Goal: Contribute content: Contribute content

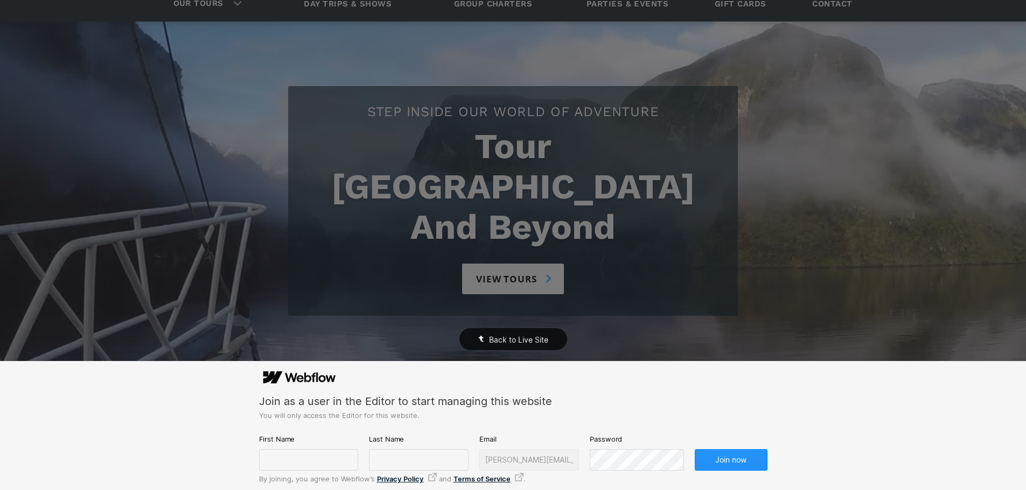
scroll to position [108, 0]
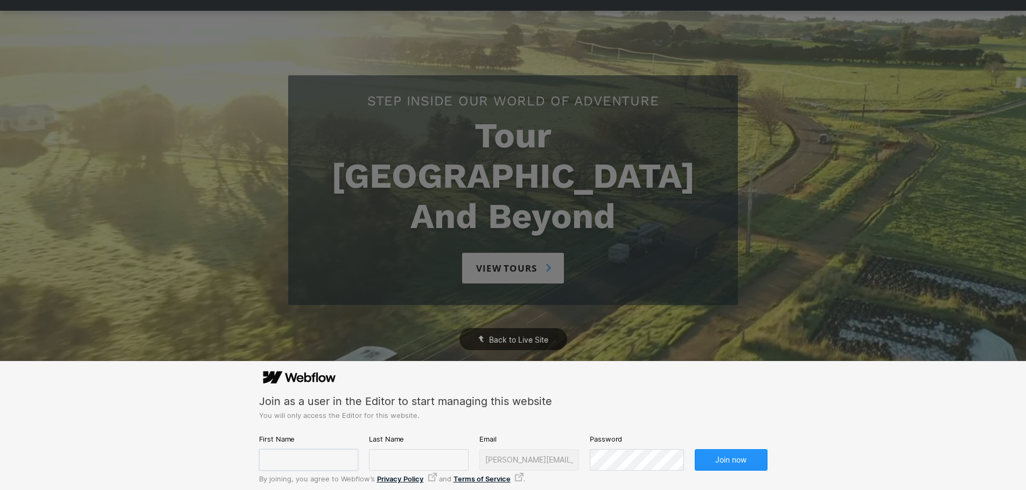
click at [298, 463] on input "text" at bounding box center [309, 461] width 100 height 22
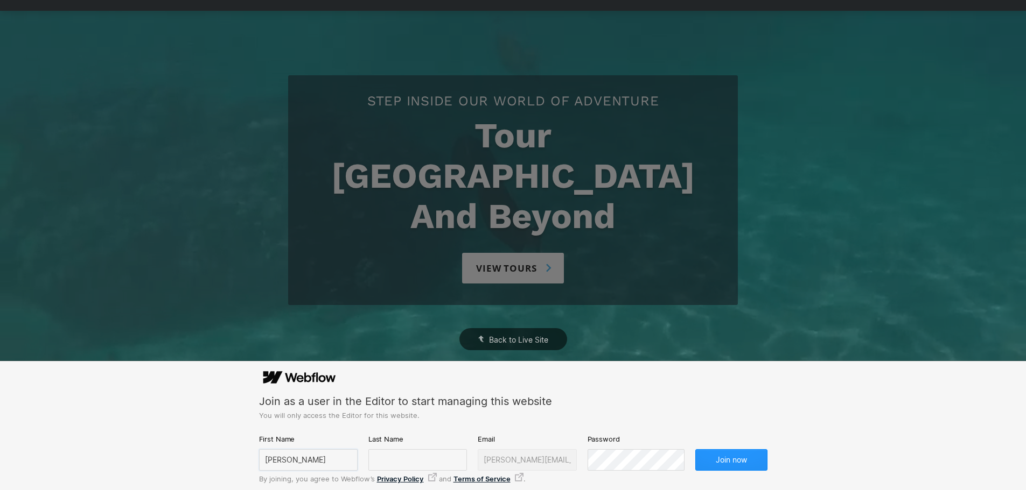
type input "[PERSON_NAME]"
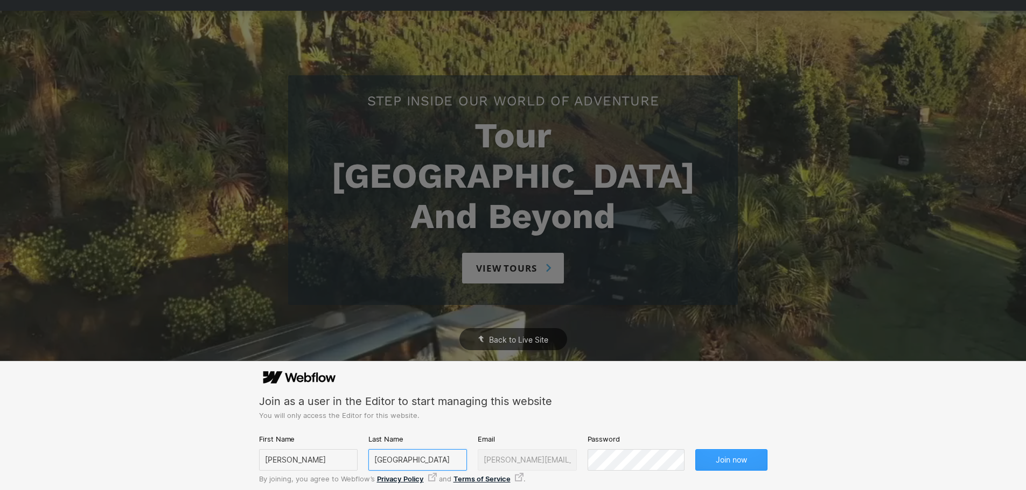
type input "[GEOGRAPHIC_DATA]"
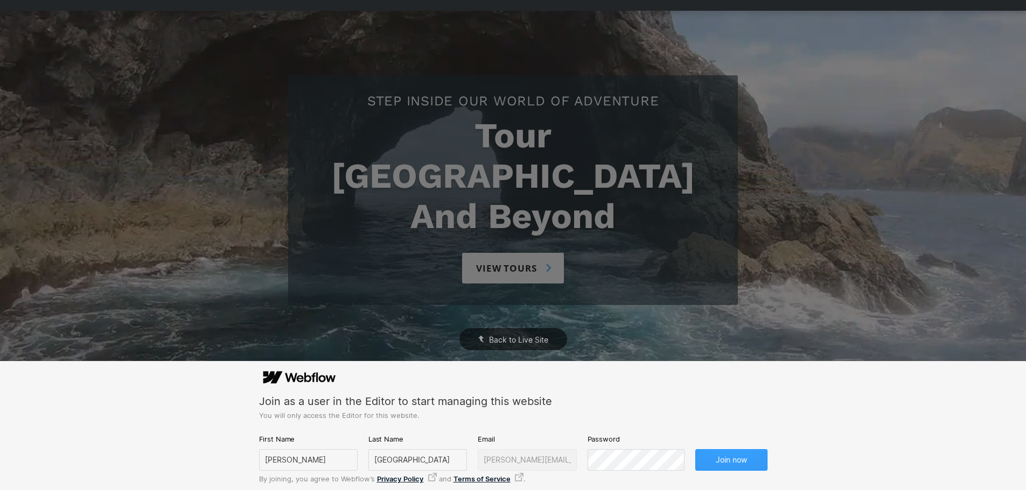
click at [737, 455] on button "Join now" at bounding box center [731, 461] width 72 height 22
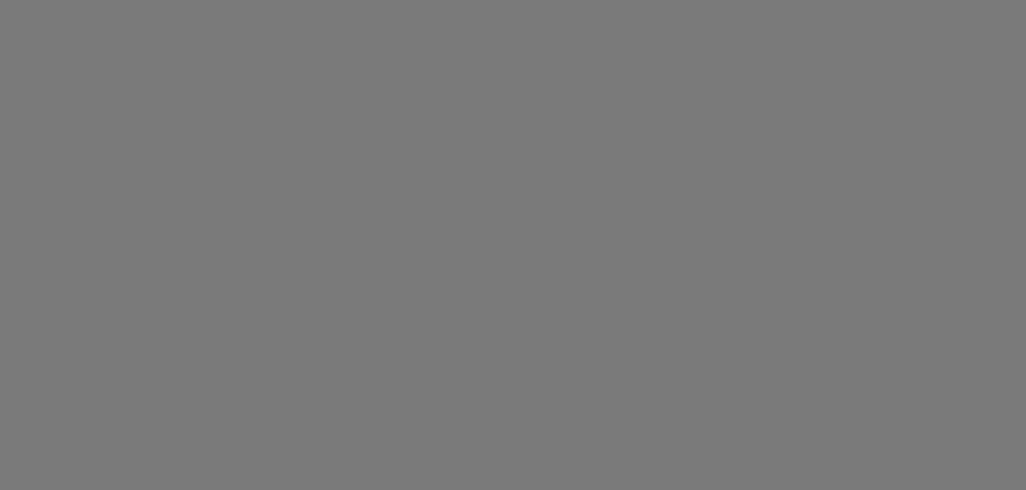
scroll to position [0, 0]
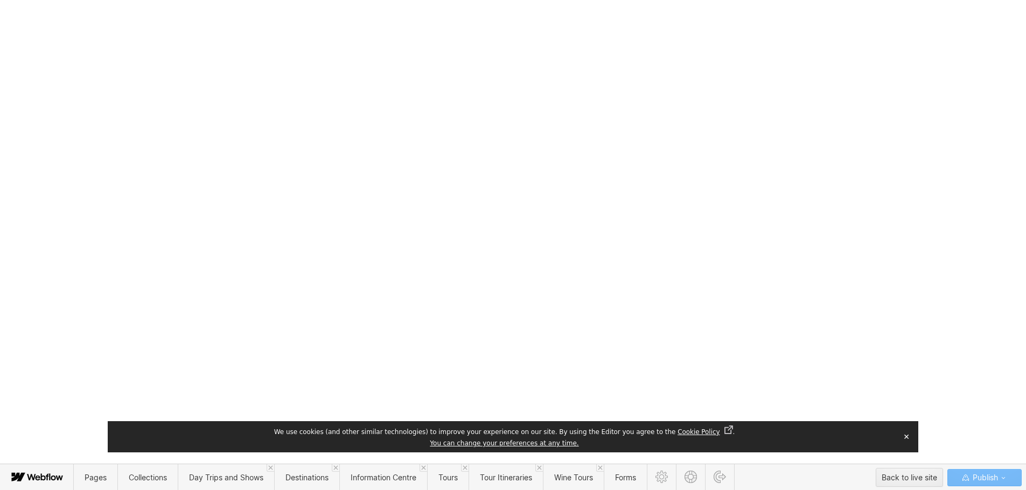
click at [904, 434] on button "✕" at bounding box center [906, 437] width 15 height 16
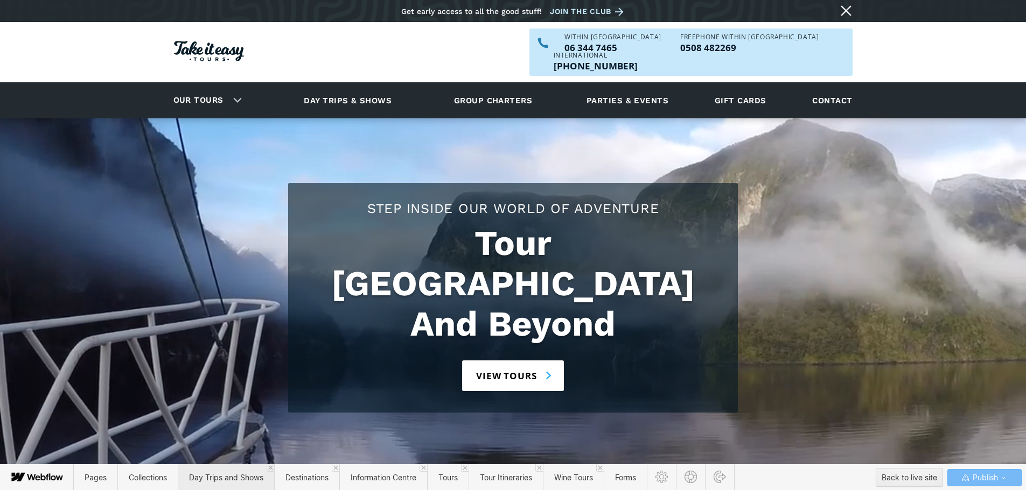
click at [238, 474] on span "Day Trips and Shows" at bounding box center [226, 477] width 74 height 9
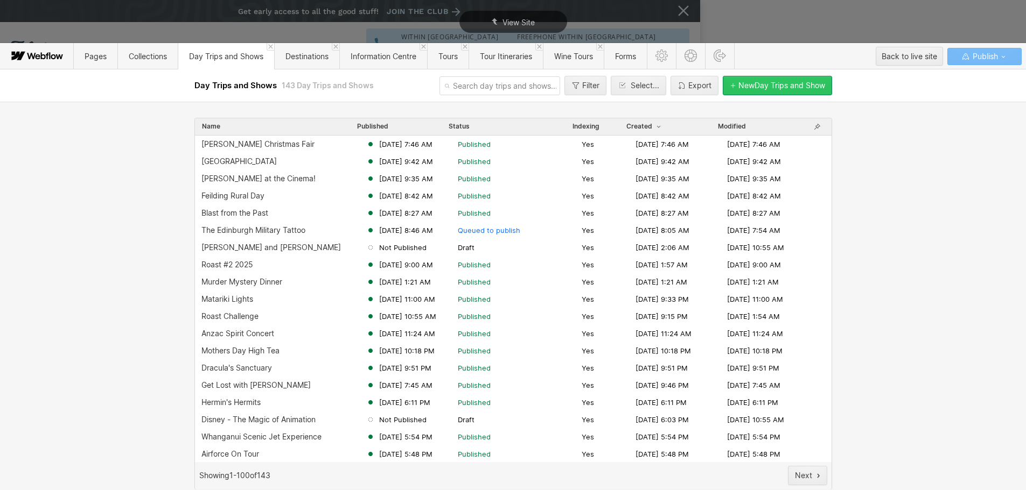
click at [785, 82] on div "New Day Trips and Show" at bounding box center [781, 85] width 87 height 9
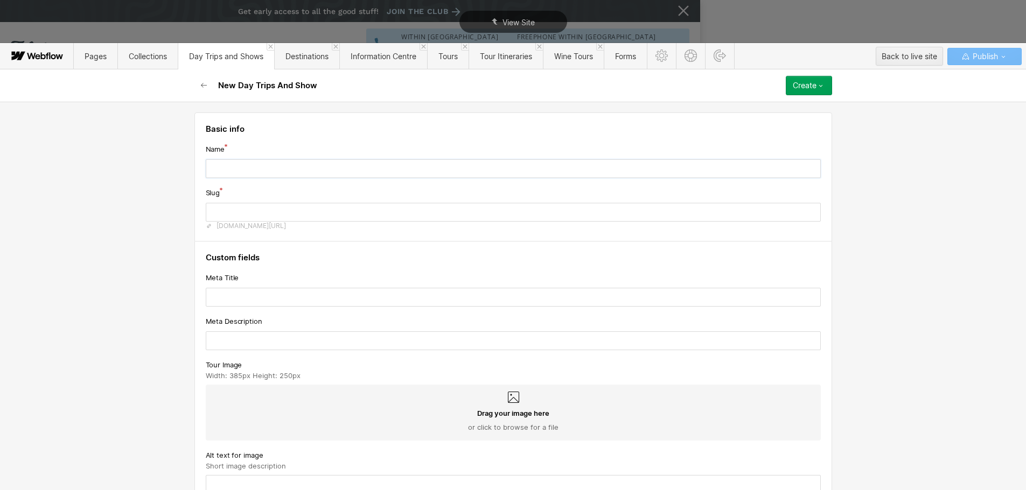
click at [302, 171] on input "text" at bounding box center [513, 168] width 615 height 19
type input "& J"
type input "j"
type input "& Ju"
type input "ju"
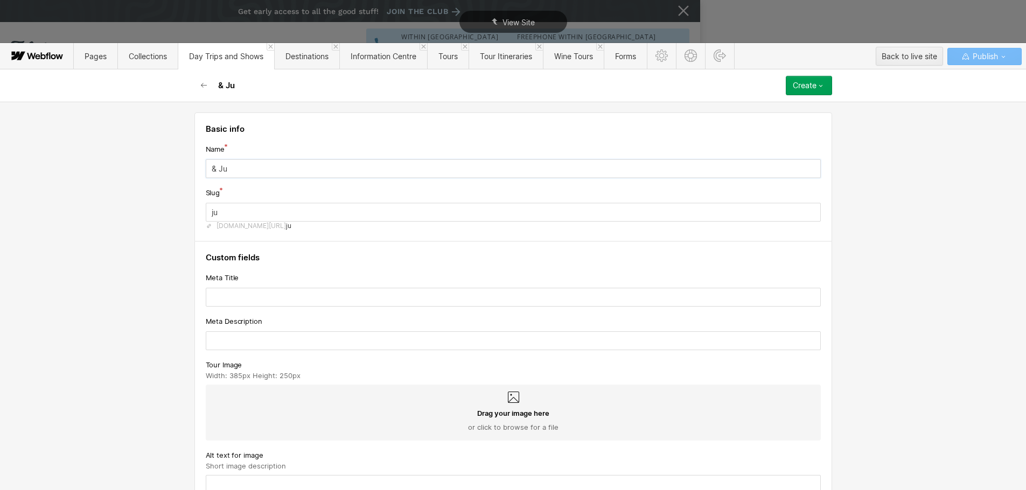
type input "& [DATE]"
type input "[DATE]"
type input "& Juli"
type input "juli"
type input "& [PERSON_NAME]"
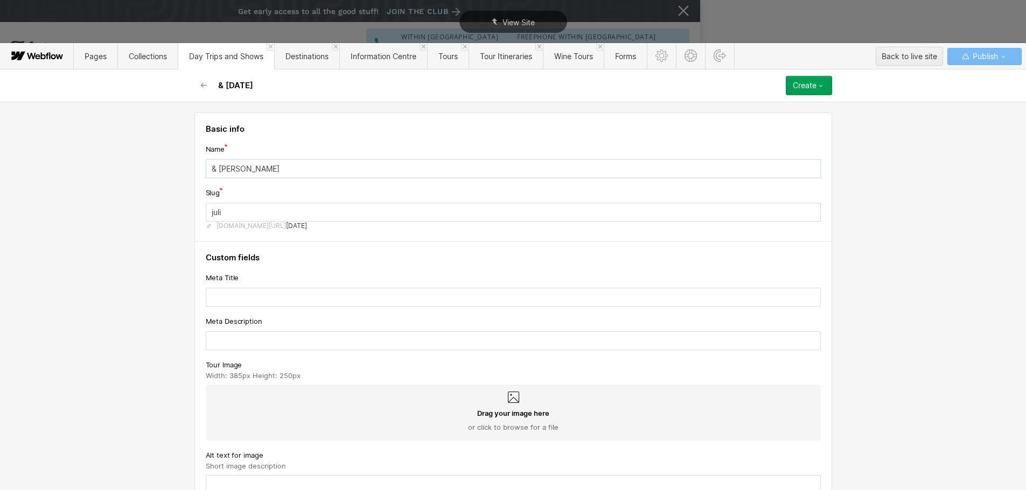
type input "[PERSON_NAME]"
type input "& Juliet"
type input "[PERSON_NAME]"
type input "& Juliet"
click at [263, 307] on input "text" at bounding box center [513, 297] width 615 height 19
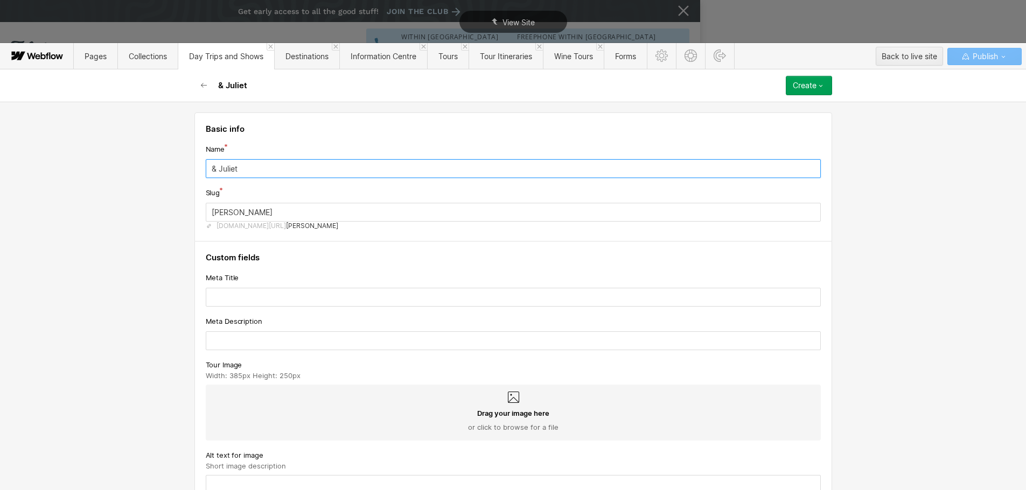
drag, startPoint x: 247, startPoint y: 166, endPoint x: 181, endPoint y: 165, distance: 65.7
click at [181, 165] on div "Basic info Name & [PERSON_NAME] [DOMAIN_NAME][URL] [PERSON_NAME] Custom fields …" at bounding box center [513, 296] width 1026 height 389
click at [254, 300] on input "text" at bounding box center [513, 297] width 615 height 19
paste input "& Juliet"
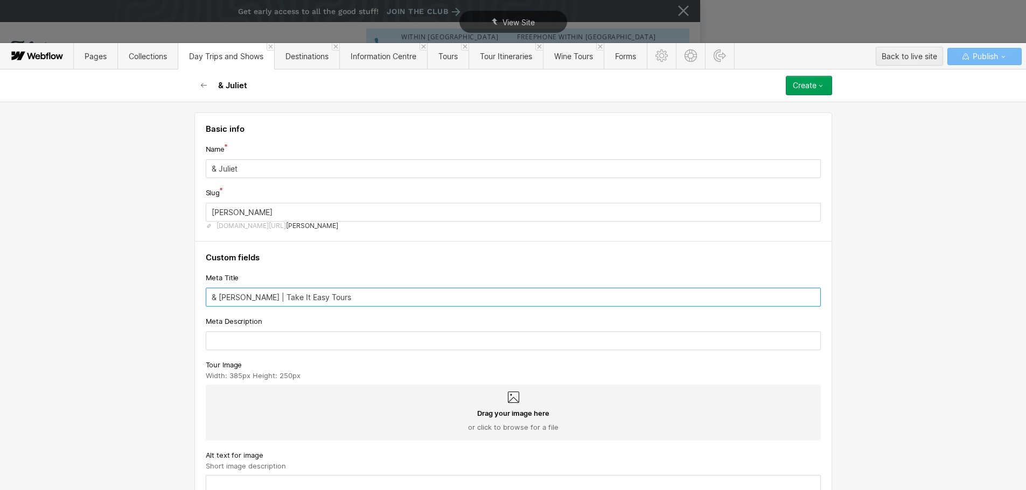
type input "& [PERSON_NAME] | Take It Easy Tours"
click at [278, 343] on input "text" at bounding box center [513, 341] width 615 height 19
click at [290, 332] on input "text" at bounding box center [513, 341] width 615 height 19
drag, startPoint x: 290, startPoint y: 332, endPoint x: 300, endPoint y: 340, distance: 13.0
paste input "Created by the Emmy® Award-winning writer of [PERSON_NAME]’s Creek, & [PERSON_N…"
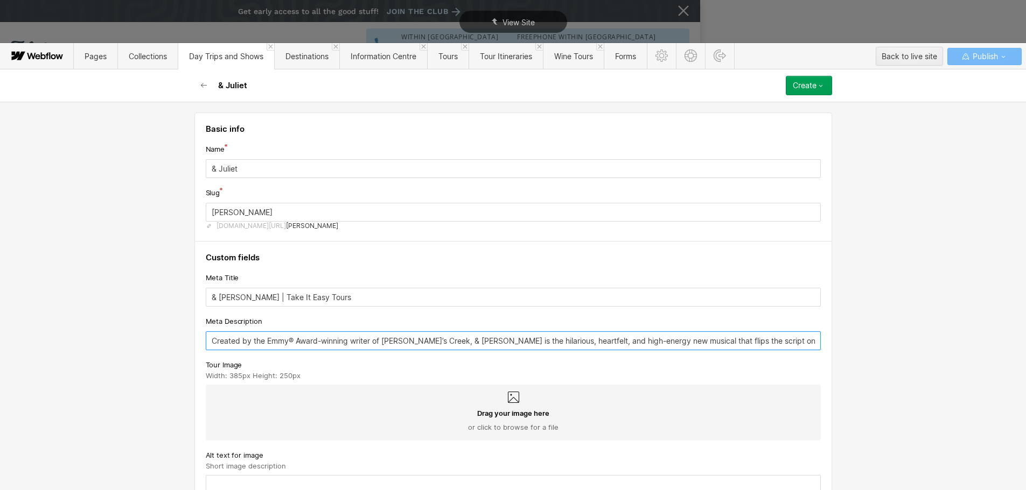
scroll to position [0, 50]
type input "Created by the Emmy® Award-winning writer of [PERSON_NAME]’s Creek, & [PERSON_N…"
click at [494, 405] on div "Drag your image here or click to browse for a file" at bounding box center [513, 413] width 615 height 56
click at [0, 0] on input "Drag your image here or click to browse for a file" at bounding box center [0, 0] width 0 height 0
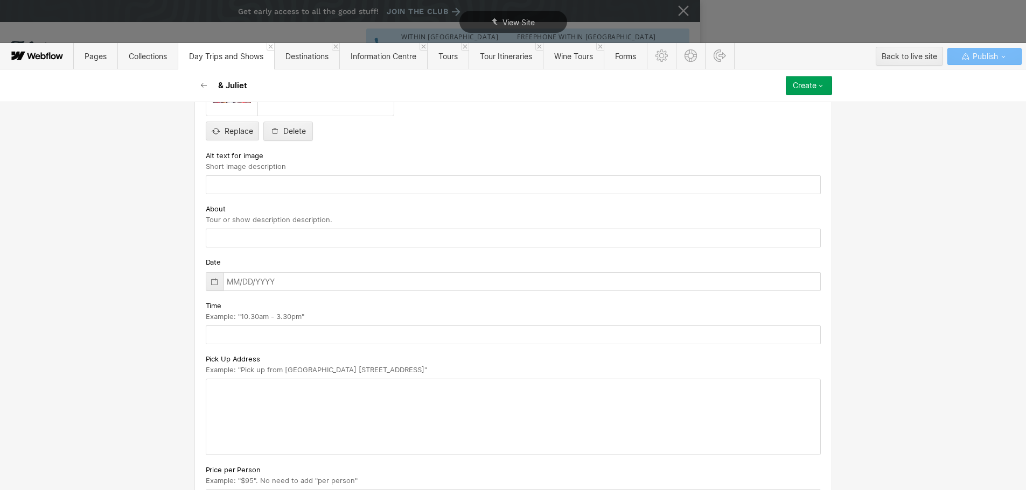
scroll to position [323, 0]
click at [246, 182] on input "text" at bounding box center [513, 182] width 615 height 19
type input "& Juliet"
click at [233, 234] on input "text" at bounding box center [513, 235] width 615 height 19
click at [242, 237] on input "text" at bounding box center [513, 235] width 615 height 19
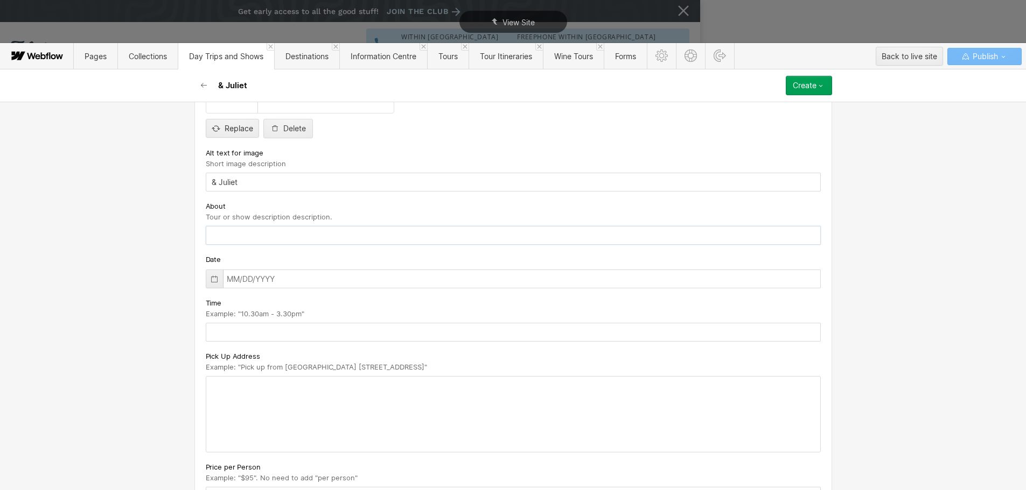
paste input "high-energy new musical that flips the script on the world’s most iconic love s…"
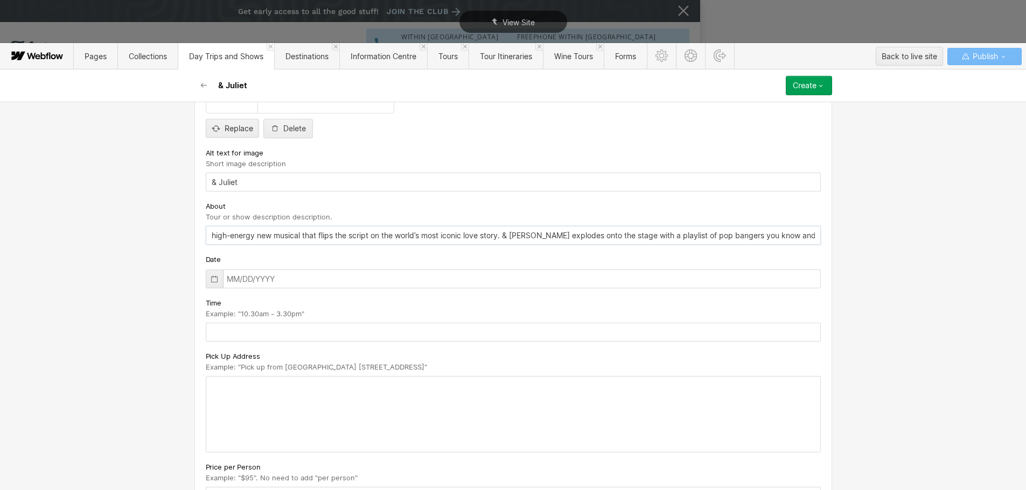
click at [206, 230] on input "high-energy new musical that flips the script on the world’s most iconic love s…" at bounding box center [513, 235] width 615 height 19
click at [735, 231] on input "The high-energy new musical that flips the script on the world’s most iconic lo…" at bounding box center [513, 235] width 615 height 19
click at [807, 237] on input "The high-energy new musical that flips the script on the world’s most iconic lo…" at bounding box center [513, 235] width 615 height 19
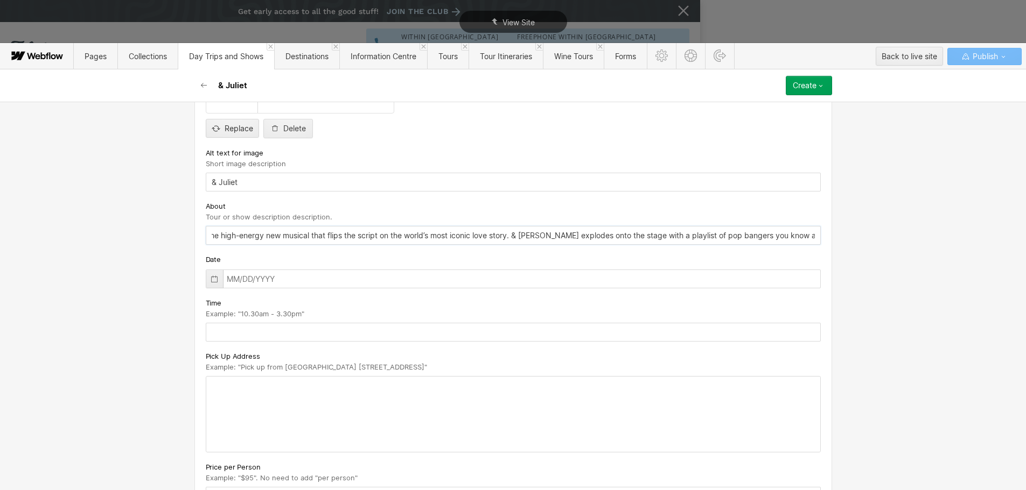
paste input "romantic comedy packed with laughs, outrageous performances, dazzling costumes,…"
drag, startPoint x: 809, startPoint y: 237, endPoint x: 740, endPoint y: 235, distance: 68.4
click at [740, 235] on input "The high-energy new musical that flips the script on the world’s most iconic lo…" at bounding box center [513, 237] width 615 height 19
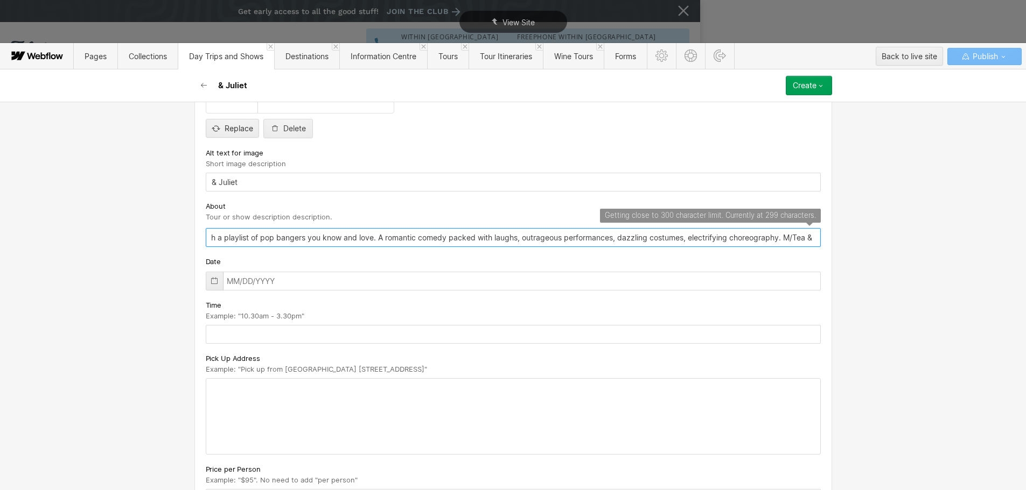
scroll to position [0, 476]
type input "The high-energy new musical that flips the script on the world’s most iconic lo…"
click at [230, 277] on input "text" at bounding box center [513, 281] width 615 height 19
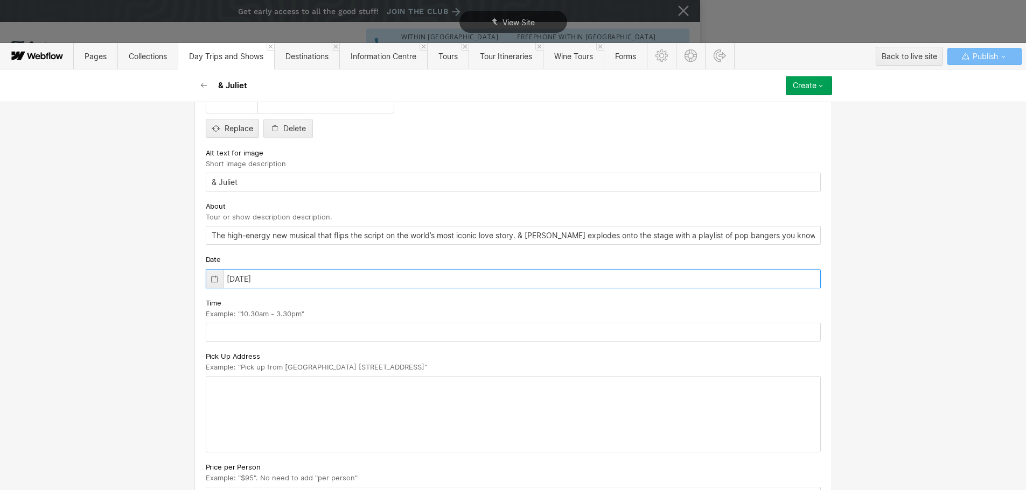
type input "[DATE]"
click at [234, 339] on input "text" at bounding box center [513, 332] width 615 height 19
type input "8:30am - 8:30pm"
click at [417, 366] on span "Example: "Pick up from [GEOGRAPHIC_DATA] [STREET_ADDRESS]"" at bounding box center [316, 367] width 221 height 9
drag, startPoint x: 411, startPoint y: 367, endPoint x: 236, endPoint y: 367, distance: 175.0
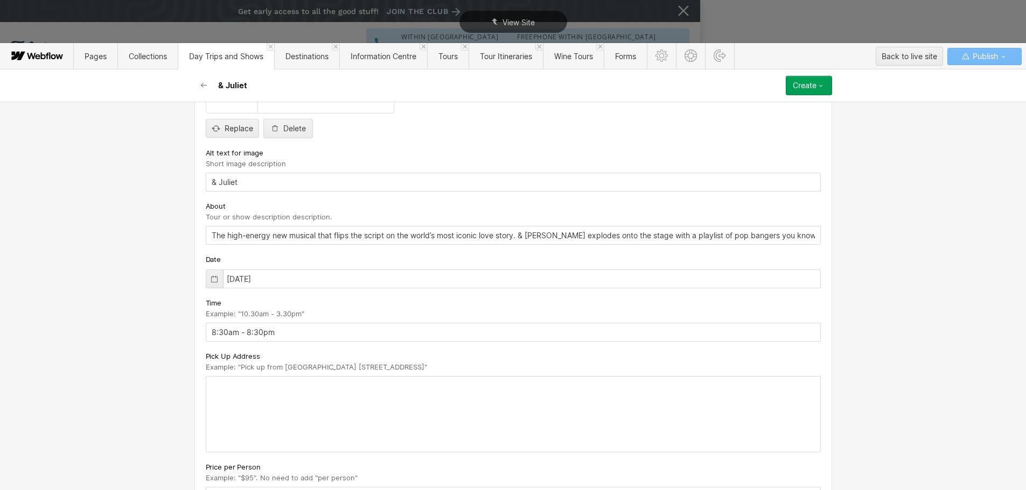
click at [236, 367] on span "Example: "Pick up from [GEOGRAPHIC_DATA] [STREET_ADDRESS]"" at bounding box center [316, 367] width 221 height 9
copy span "Pick up from [GEOGRAPHIC_DATA] [STREET_ADDRESS]"
click at [288, 389] on div at bounding box center [513, 414] width 614 height 75
paste div
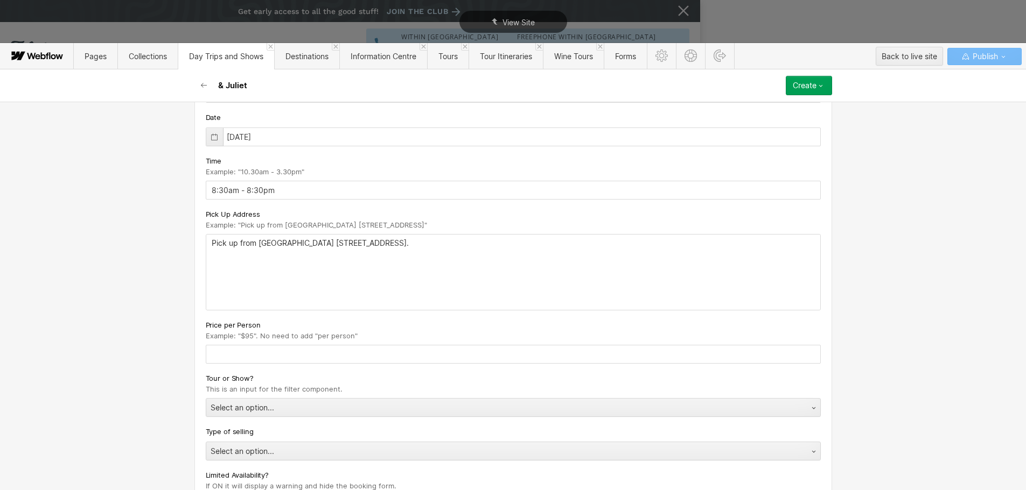
scroll to position [485, 0]
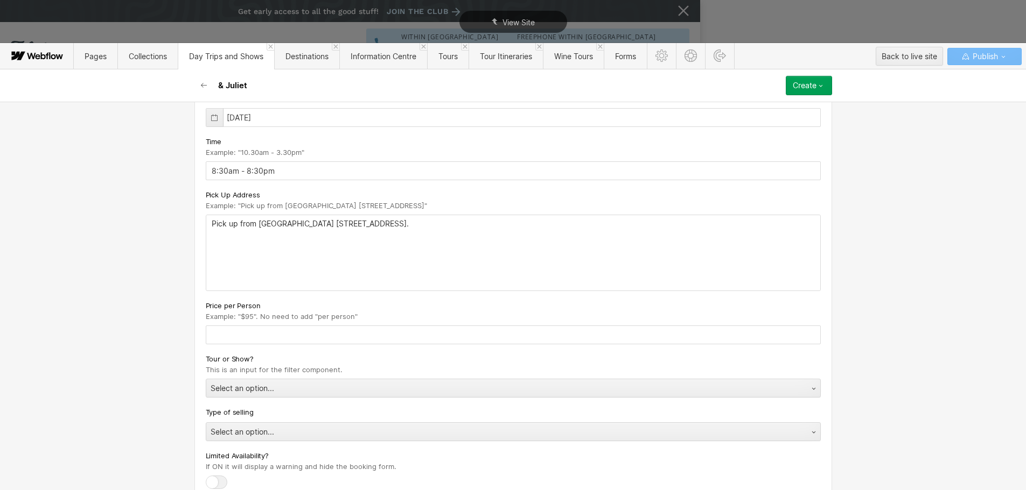
click at [303, 337] on input "text" at bounding box center [513, 335] width 615 height 19
click at [247, 331] on input "text" at bounding box center [513, 335] width 615 height 19
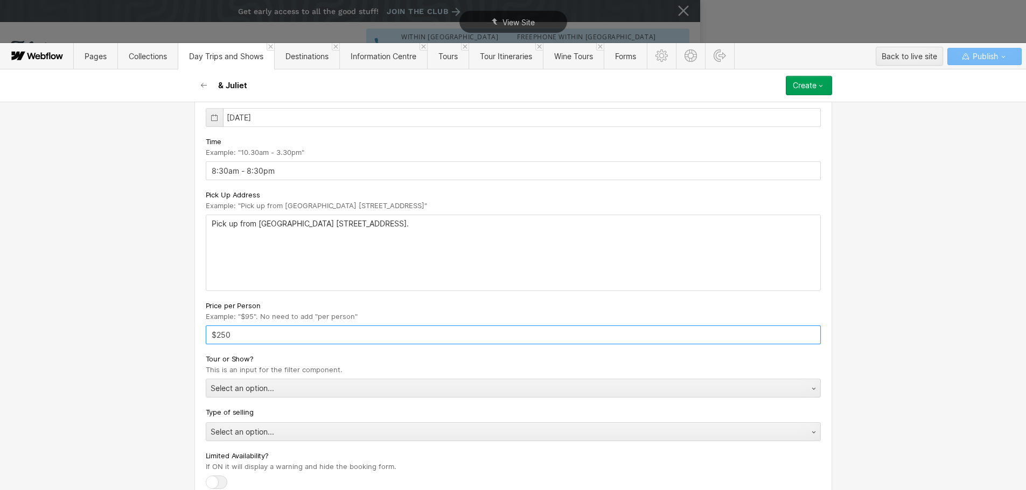
type input "$250"
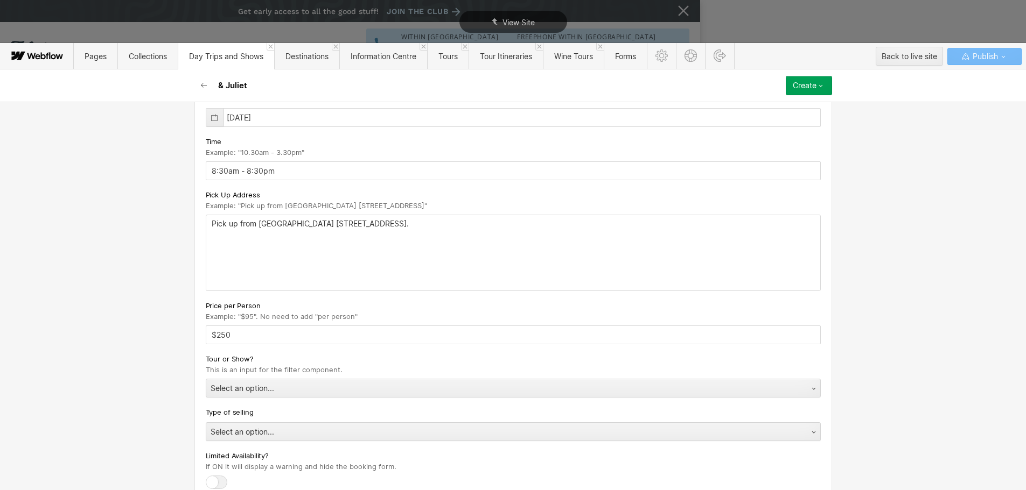
click at [160, 335] on div "Basic info Name & [PERSON_NAME] [PERSON_NAME] [DOMAIN_NAME][URL] [PERSON_NAME] …" at bounding box center [513, 296] width 1026 height 389
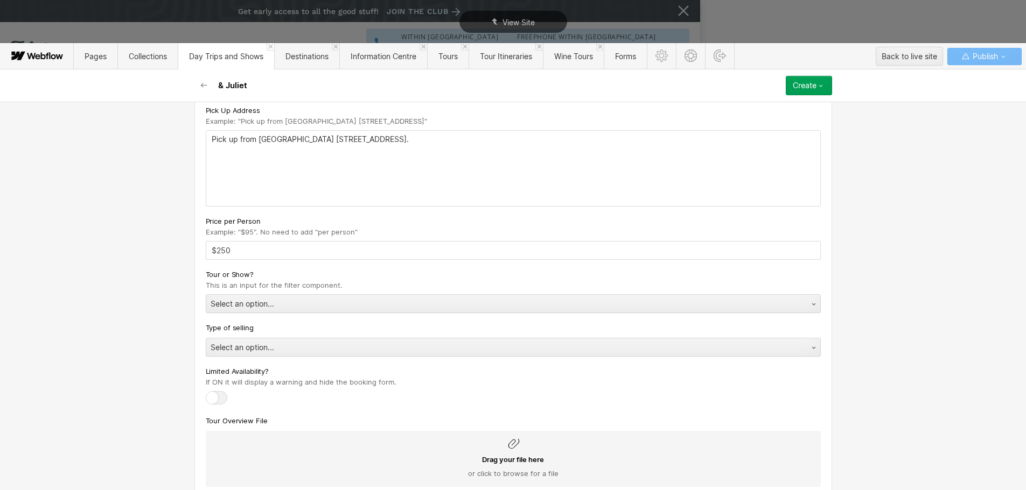
scroll to position [588, 0]
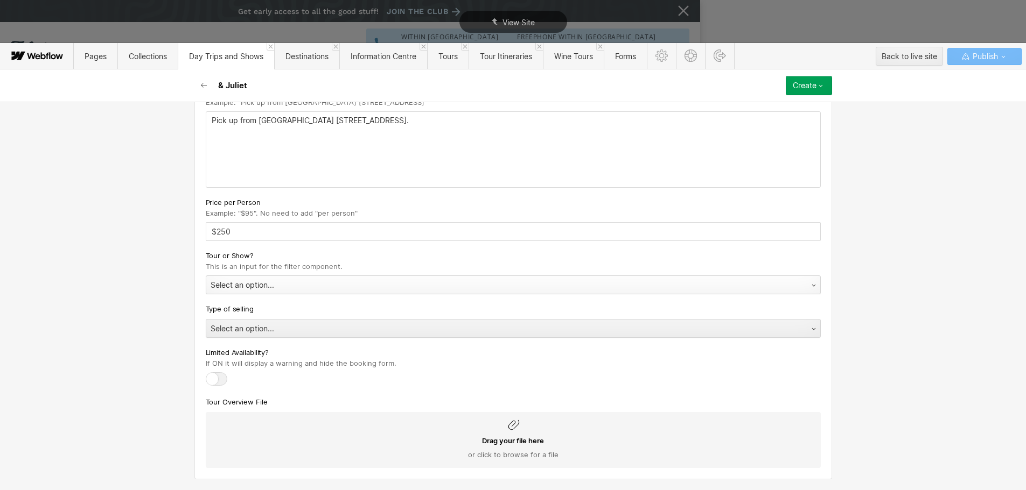
click at [278, 285] on div "Select an option..." at bounding box center [502, 285] width 592 height 17
click at [232, 325] on div "Select an option..." at bounding box center [502, 328] width 592 height 17
click at [820, 92] on button "Create" at bounding box center [808, 85] width 46 height 19
click at [771, 122] on div "Publish now" at bounding box center [778, 122] width 107 height 15
